Goal: Information Seeking & Learning: Understand process/instructions

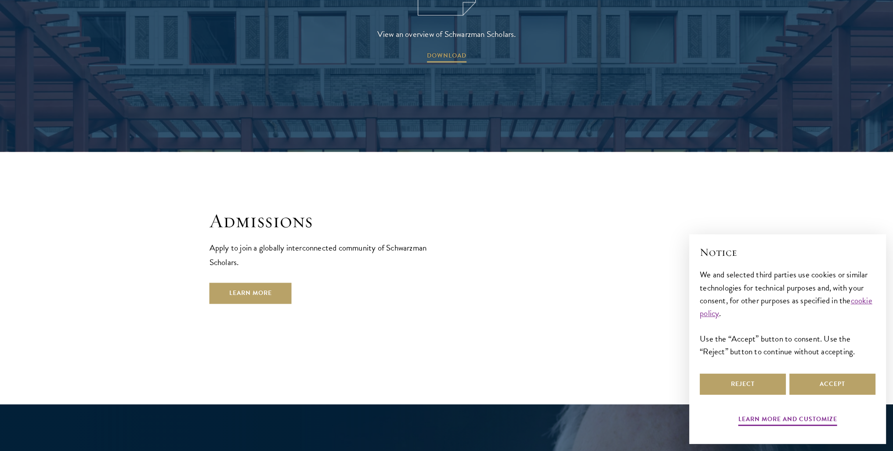
scroll to position [1538, 0]
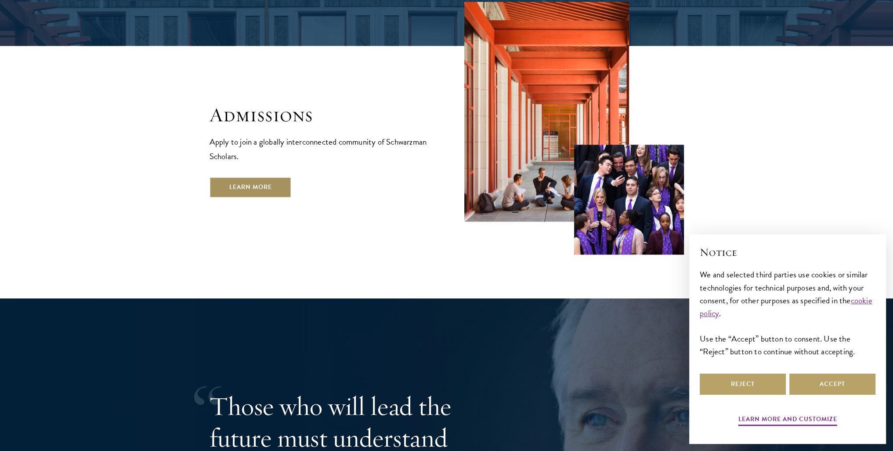
click at [226, 177] on link "Learn More" at bounding box center [251, 187] width 82 height 21
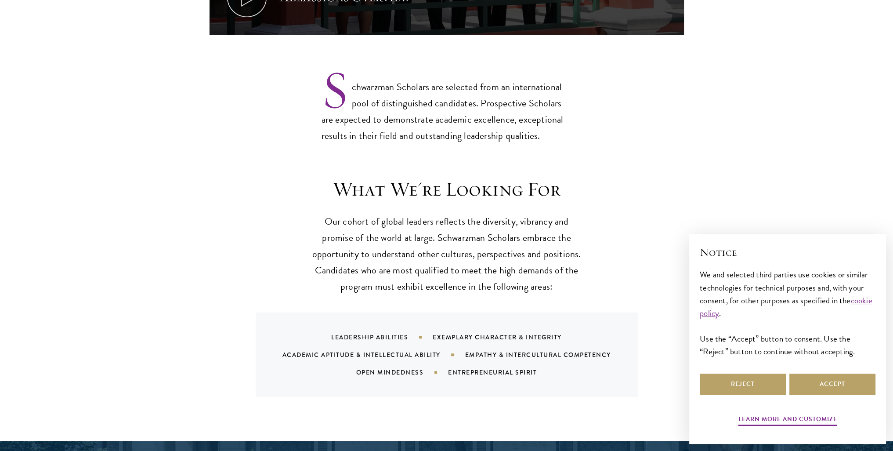
scroll to position [791, 0]
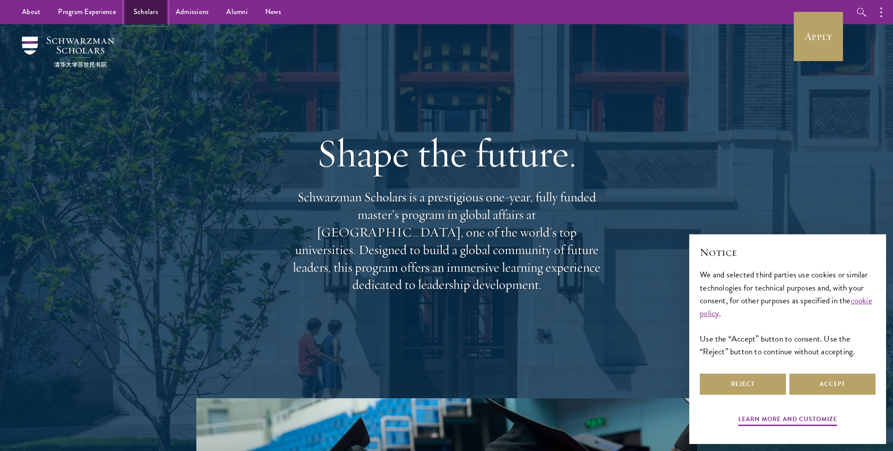
click at [149, 15] on link "Scholars" at bounding box center [146, 12] width 42 height 24
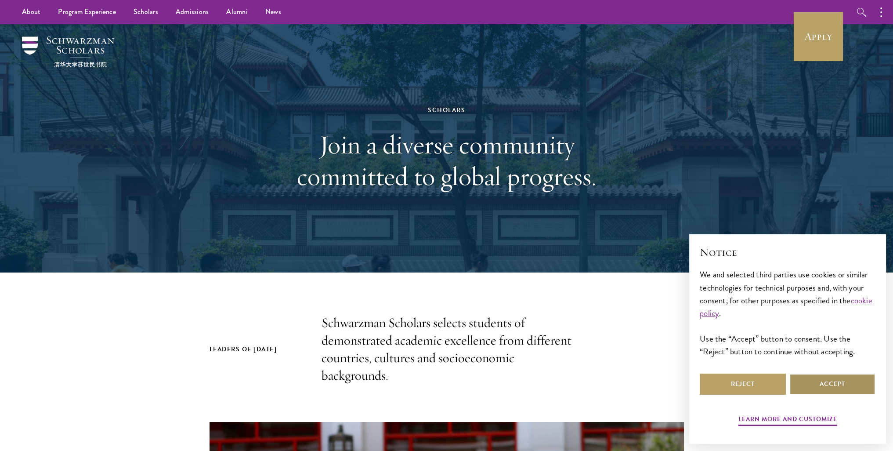
click at [803, 380] on button "Accept" at bounding box center [833, 383] width 86 height 21
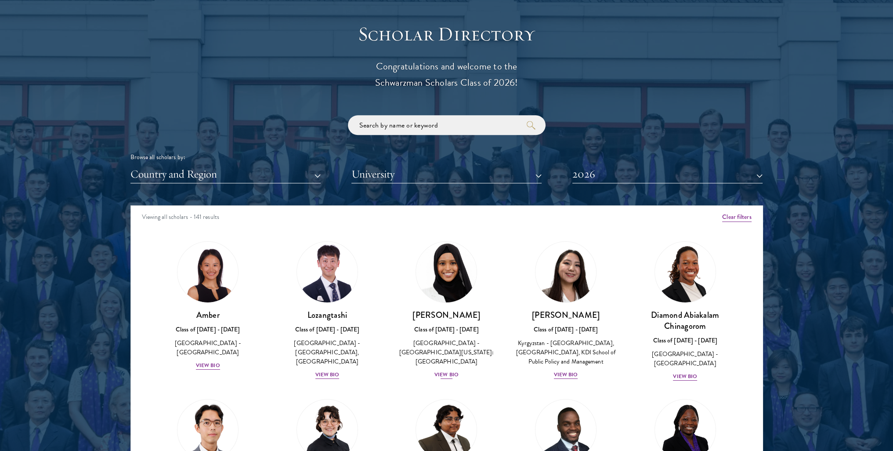
scroll to position [967, 0]
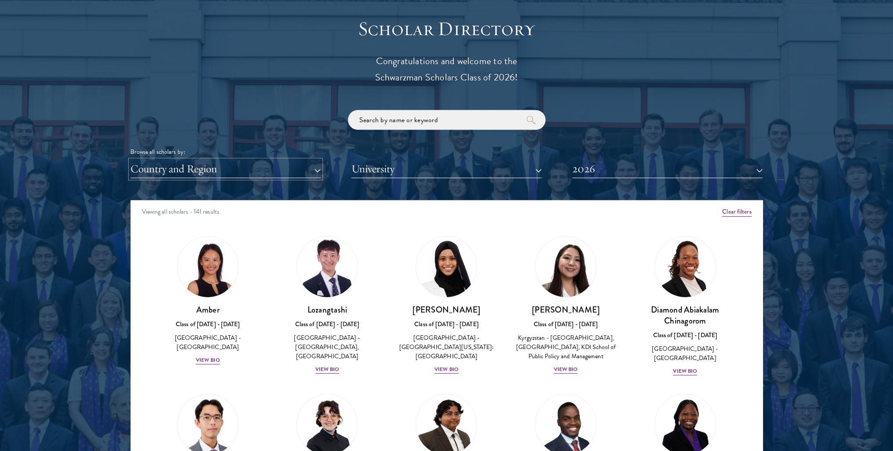
click at [243, 168] on button "Country and Region" at bounding box center [226, 169] width 190 height 18
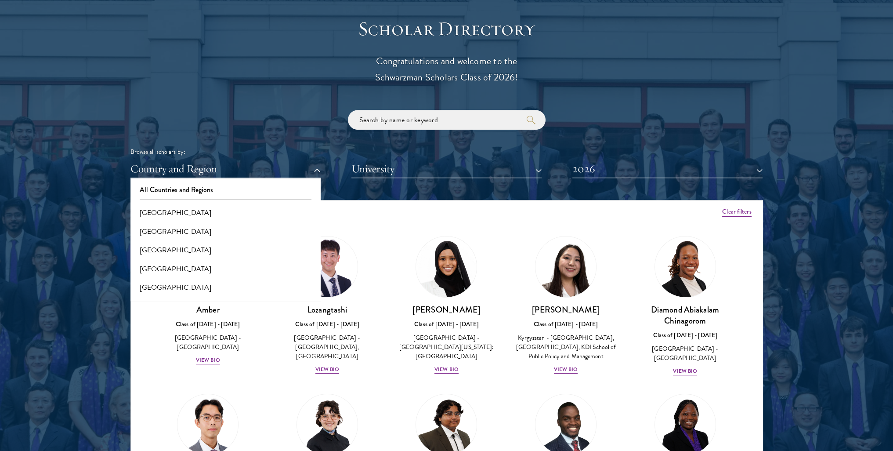
click at [0, 269] on div at bounding box center [446, 240] width 893 height 535
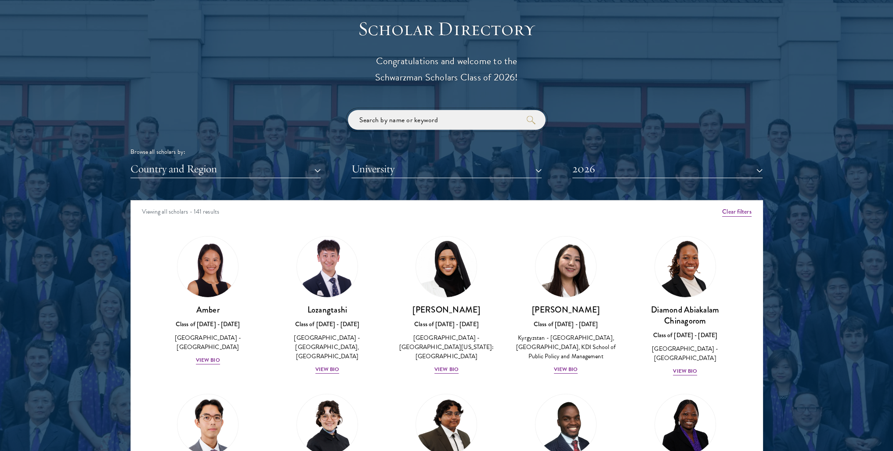
click at [381, 122] on input "search" at bounding box center [447, 120] width 198 height 20
click at [212, 167] on button "Country and Region" at bounding box center [226, 169] width 190 height 18
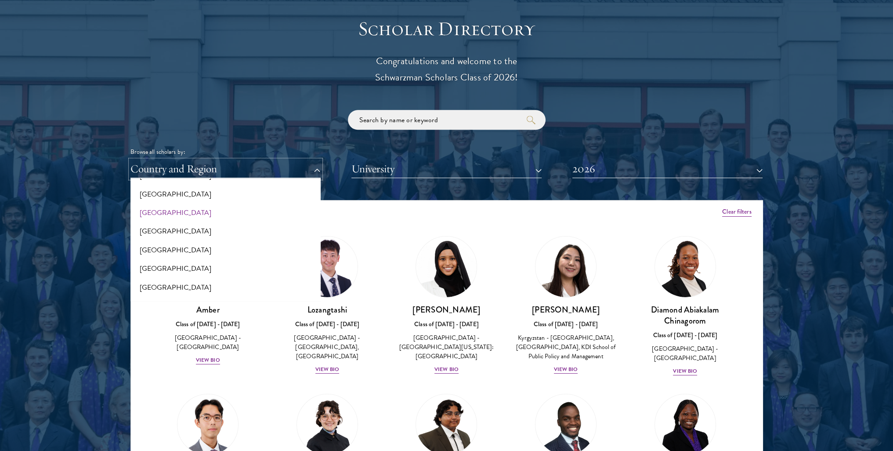
scroll to position [220, 0]
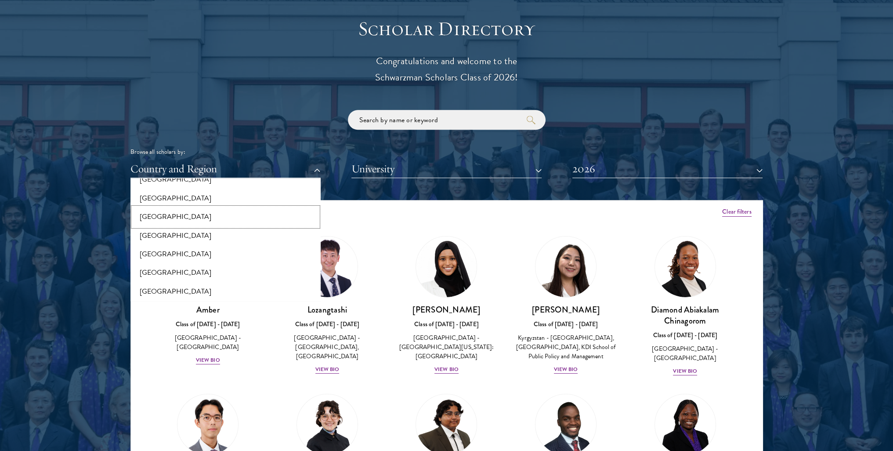
click at [149, 218] on button "[GEOGRAPHIC_DATA]" at bounding box center [225, 216] width 185 height 18
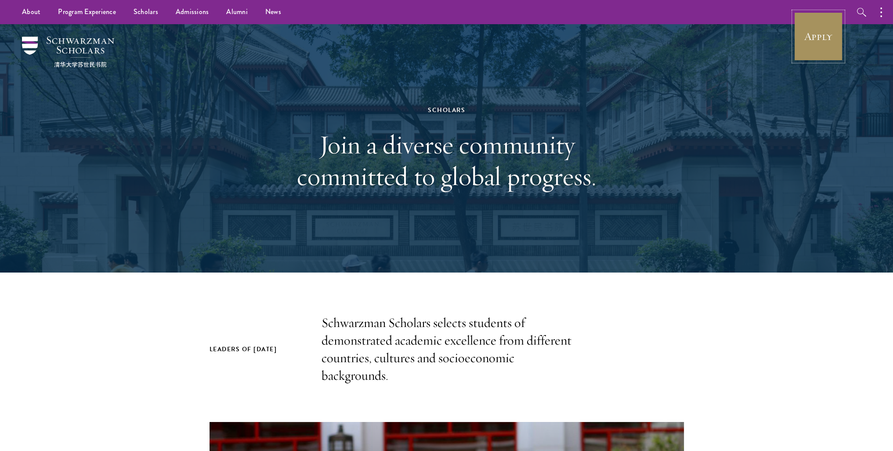
click at [805, 49] on link "Apply" at bounding box center [818, 36] width 49 height 49
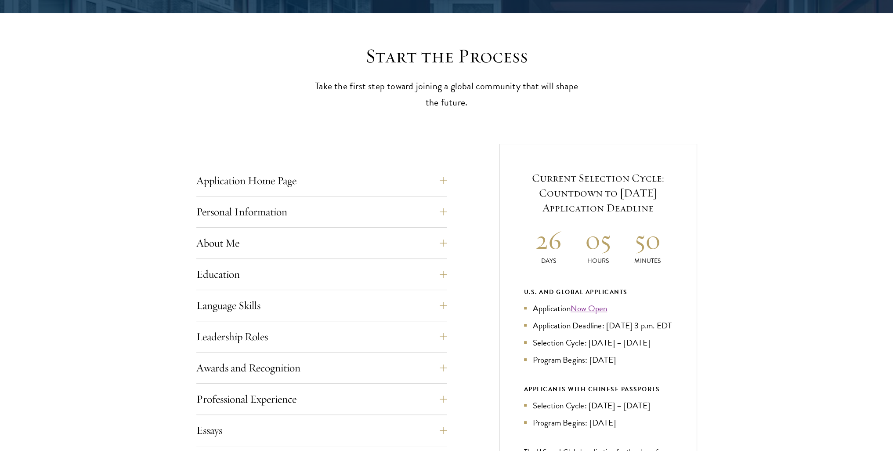
scroll to position [264, 0]
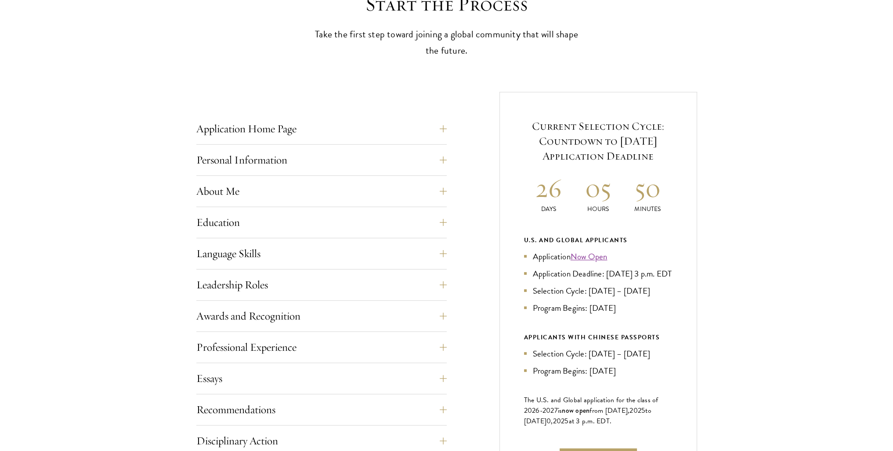
click at [449, 255] on div "Application Home Page The online application form must be completed in English.…" at bounding box center [446, 352] width 501 height 521
click at [443, 251] on button "Language Skills" at bounding box center [328, 253] width 250 height 21
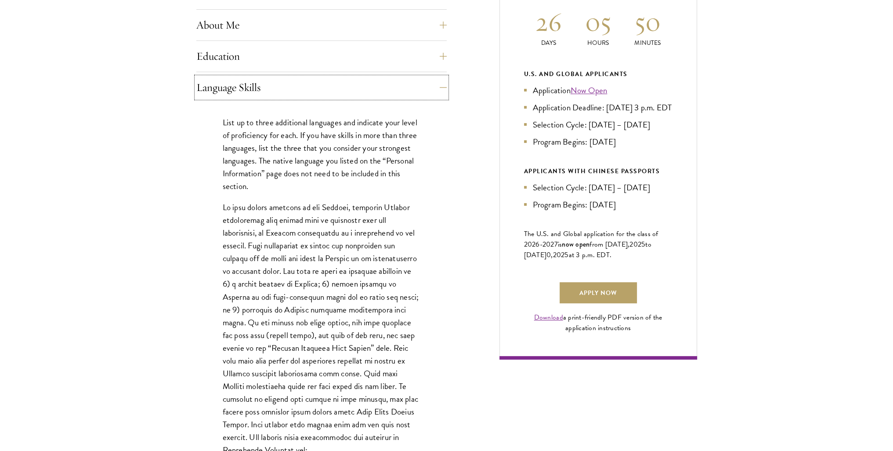
scroll to position [439, 0]
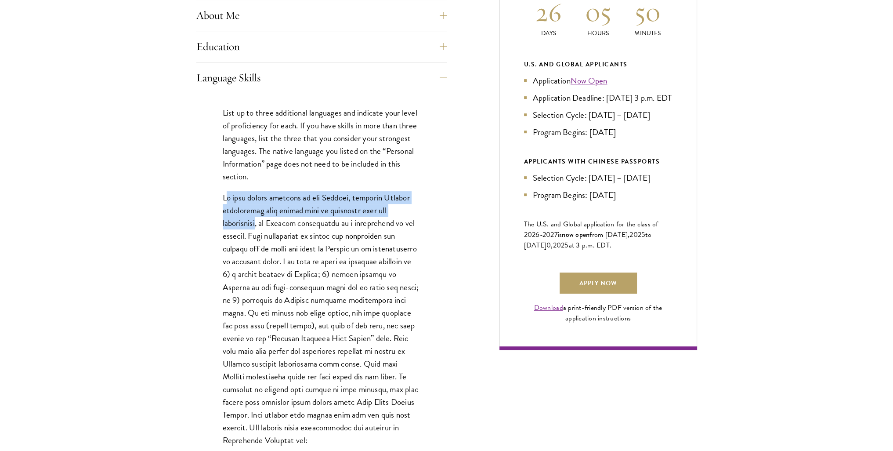
drag, startPoint x: 224, startPoint y: 197, endPoint x: 258, endPoint y: 223, distance: 43.0
click at [258, 223] on p at bounding box center [322, 318] width 198 height 255
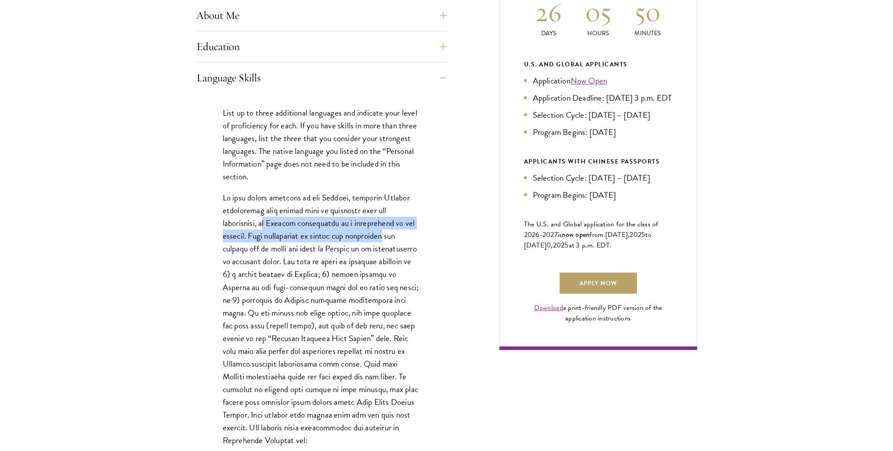
drag, startPoint x: 267, startPoint y: 225, endPoint x: 387, endPoint y: 232, distance: 120.2
click at [387, 232] on p at bounding box center [322, 318] width 198 height 255
